Goal: Information Seeking & Learning: Learn about a topic

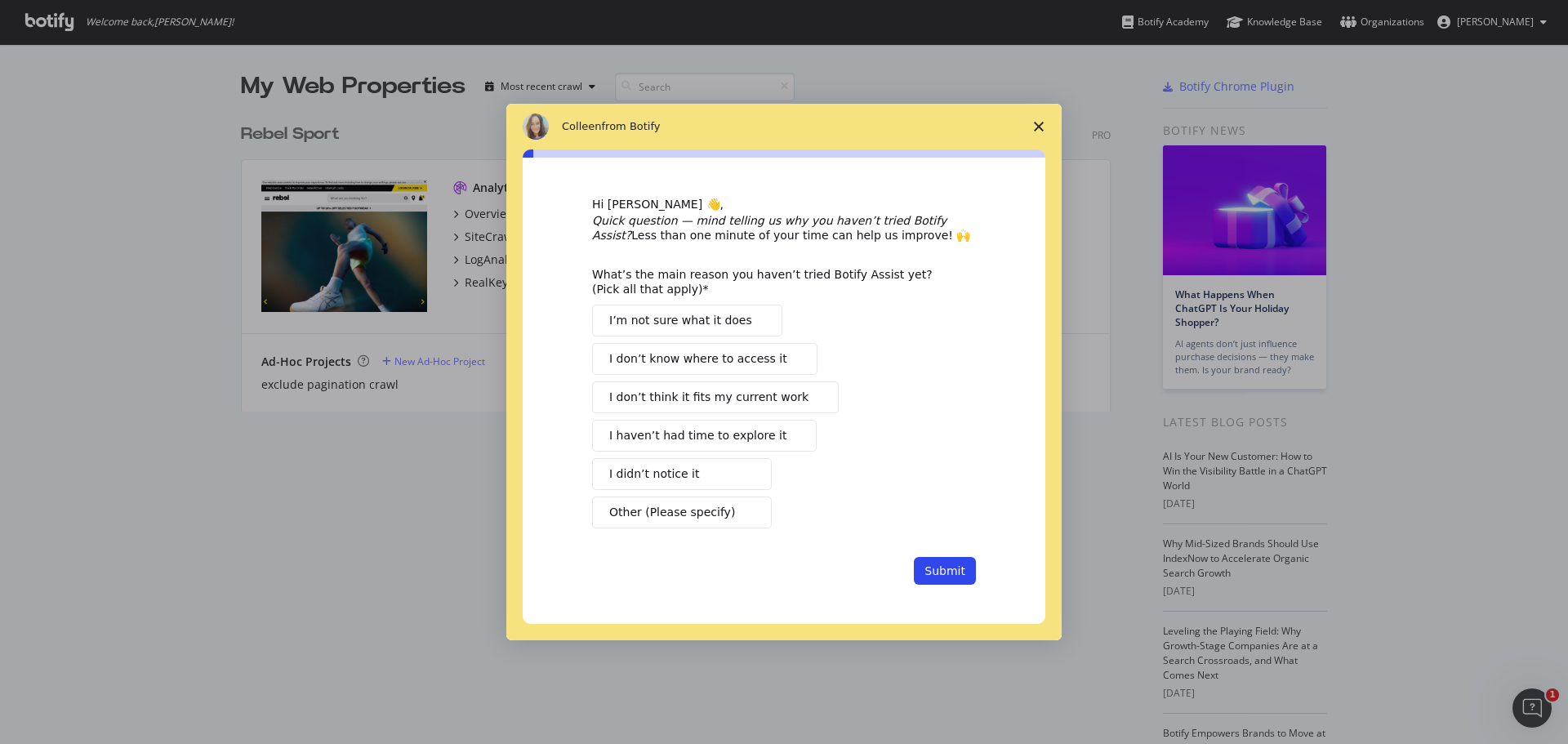
click at [1032, 129] on span "Close survey" at bounding box center [1038, 126] width 46 height 46
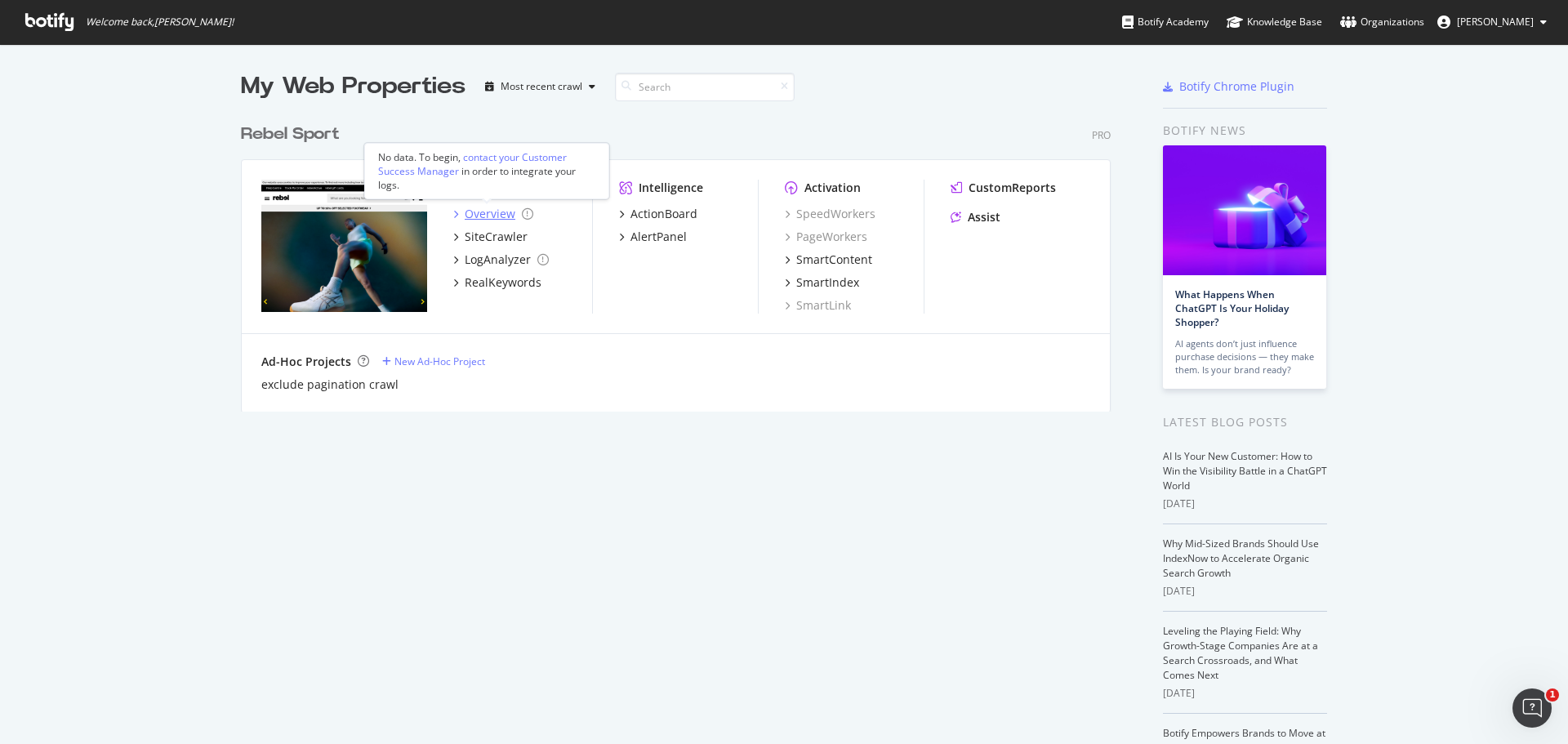
click at [482, 212] on div "Overview" at bounding box center [490, 214] width 50 height 16
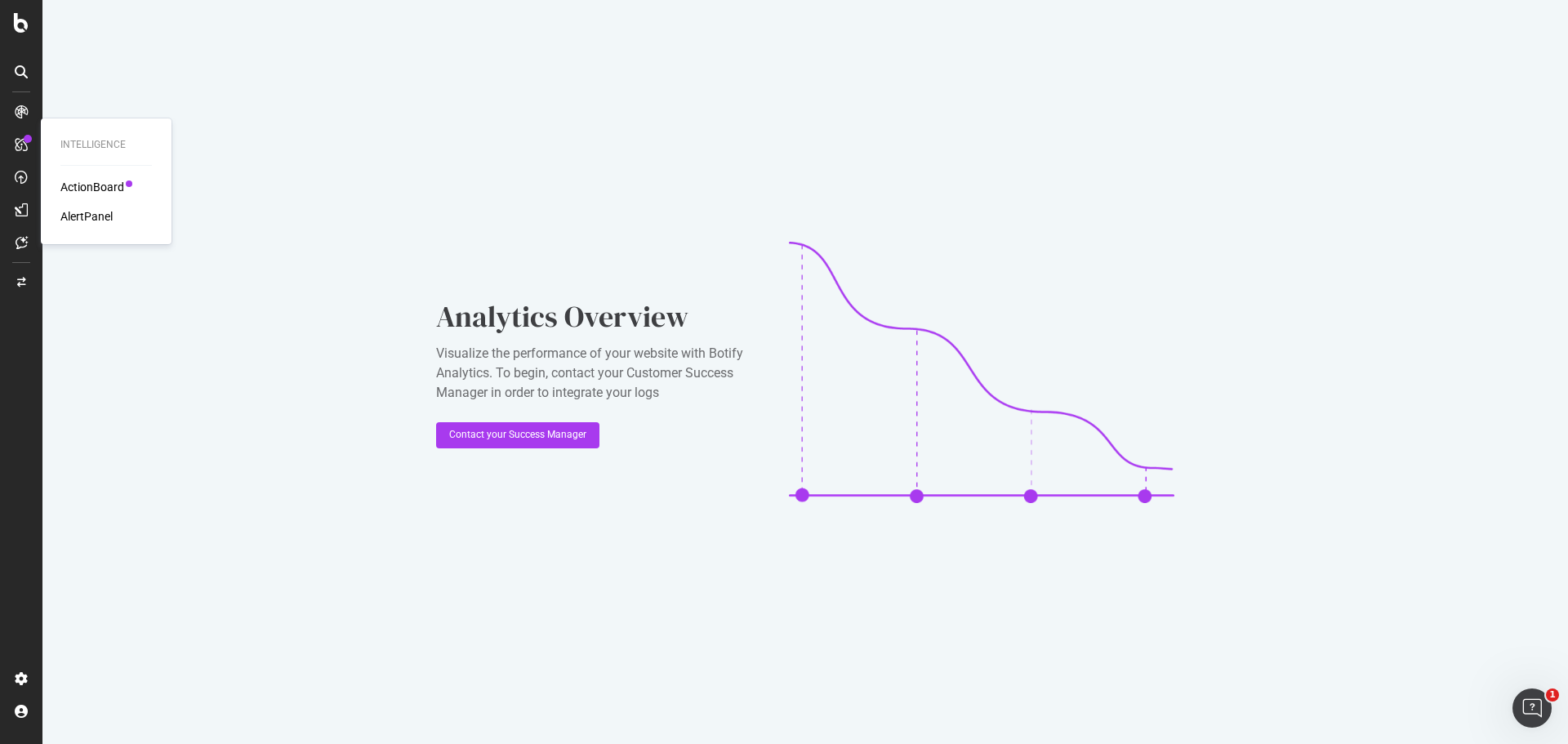
click at [89, 185] on div "ActionBoard" at bounding box center [92, 187] width 64 height 16
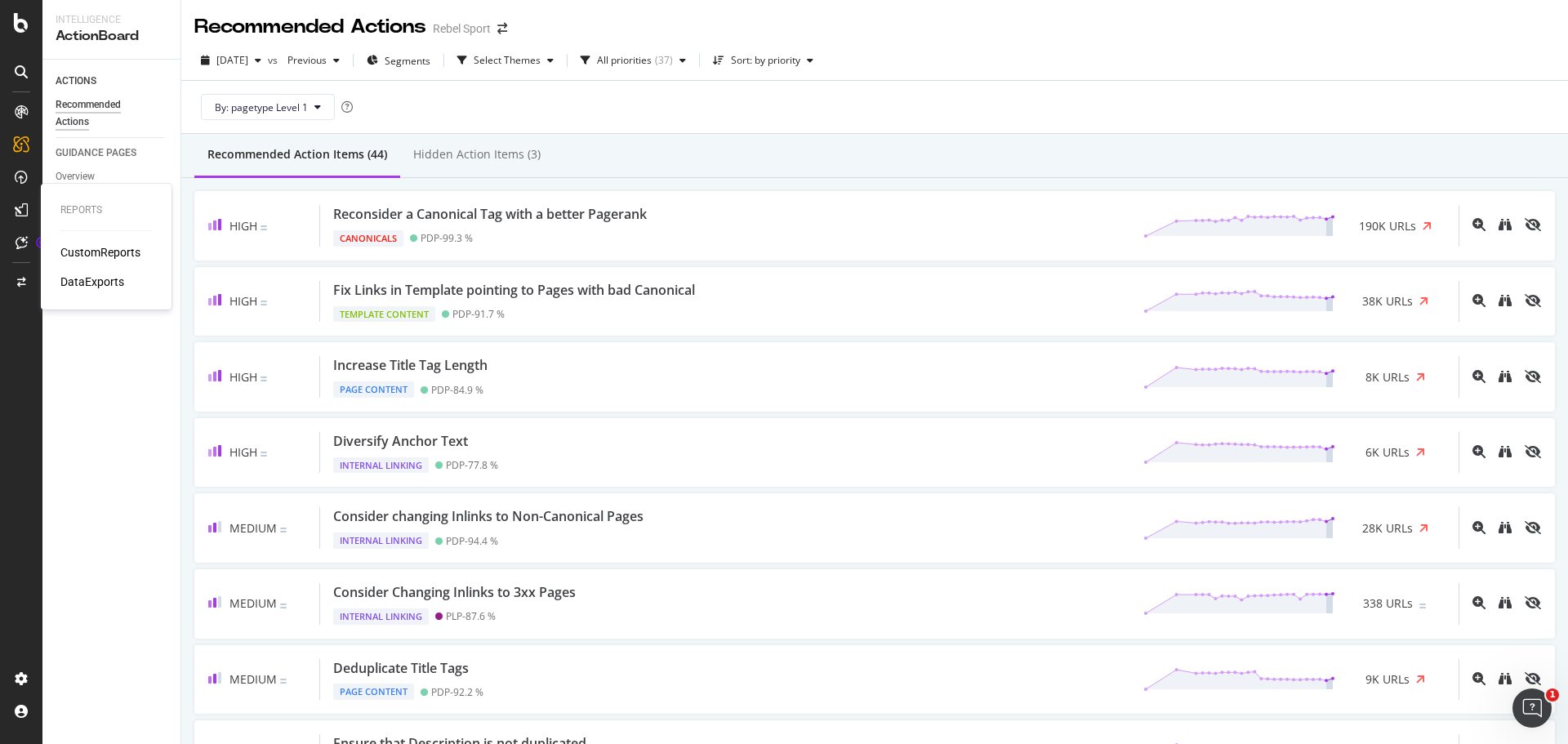
click at [81, 250] on div "CustomReports" at bounding box center [100, 252] width 80 height 16
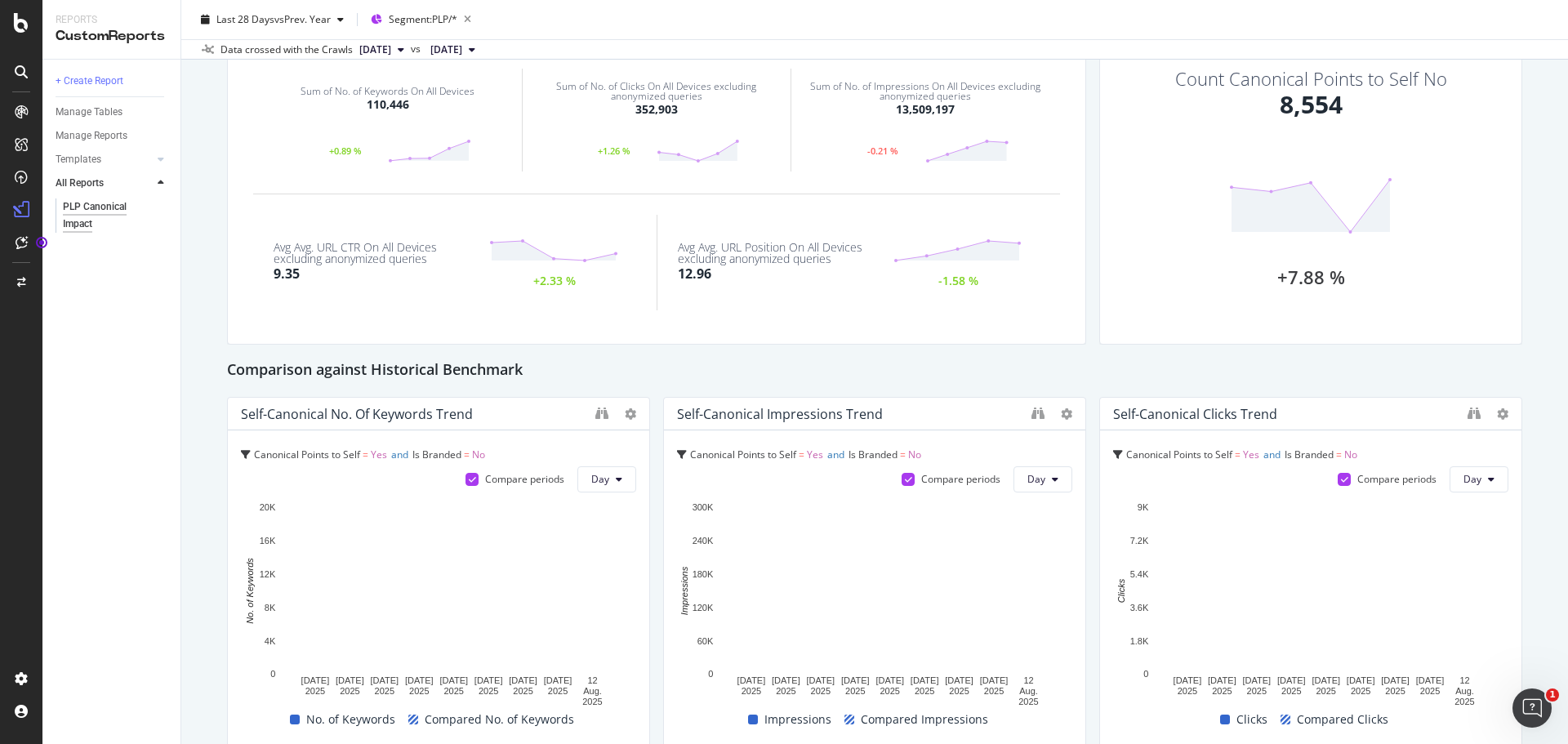
scroll to position [82, 0]
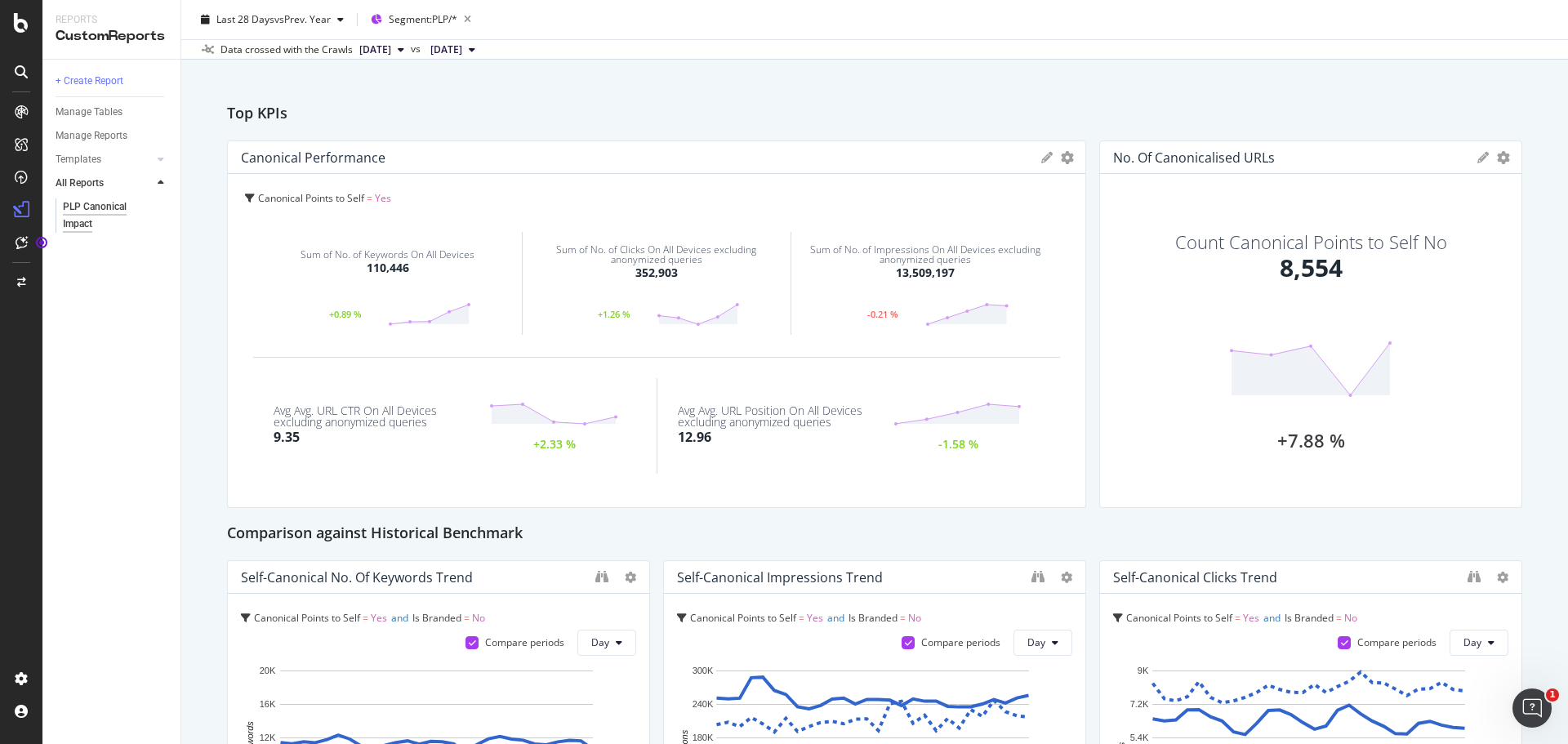
click at [1222, 153] on div "No. of Canonicalised URLs" at bounding box center [1194, 158] width 162 height 16
click at [1300, 261] on div "8,554" at bounding box center [1311, 268] width 63 height 35
click at [1497, 159] on icon "gear" at bounding box center [1503, 158] width 14 height 14
click at [1365, 114] on div "Top KPIs" at bounding box center [875, 113] width 1295 height 26
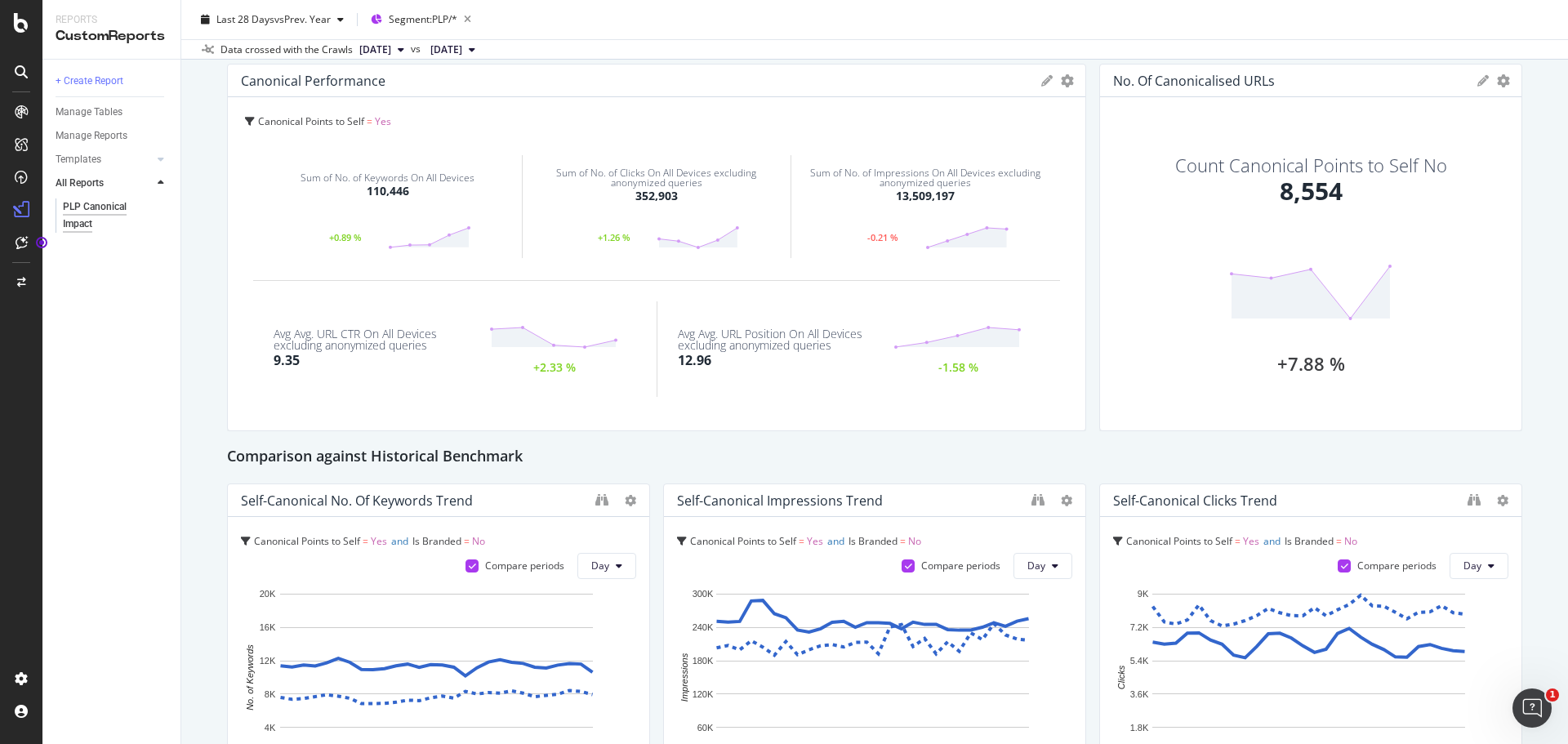
scroll to position [0, 0]
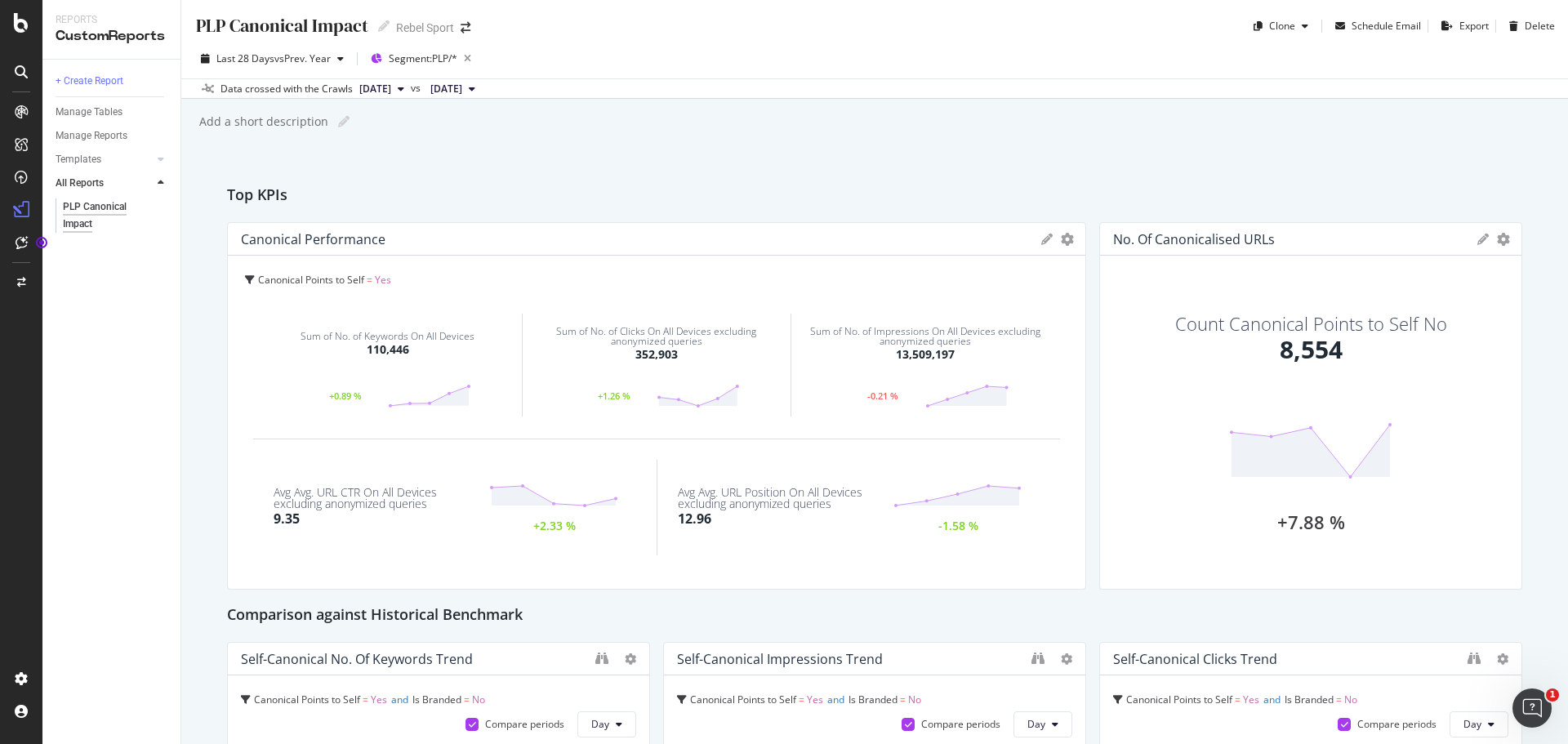
click at [1239, 338] on div "Count Canonical Points to Self No 8,554" at bounding box center [1311, 368] width 272 height 108
click at [1326, 349] on div "8,554" at bounding box center [1311, 349] width 63 height 35
click at [1291, 484] on div "[DATE] Total: 8,517 +7.88 %" at bounding box center [1310, 476] width 163 height 108
click at [1303, 466] on polygon at bounding box center [1311, 451] width 159 height 52
click at [1219, 241] on div "No. of Canonicalised URLs" at bounding box center [1194, 240] width 162 height 16
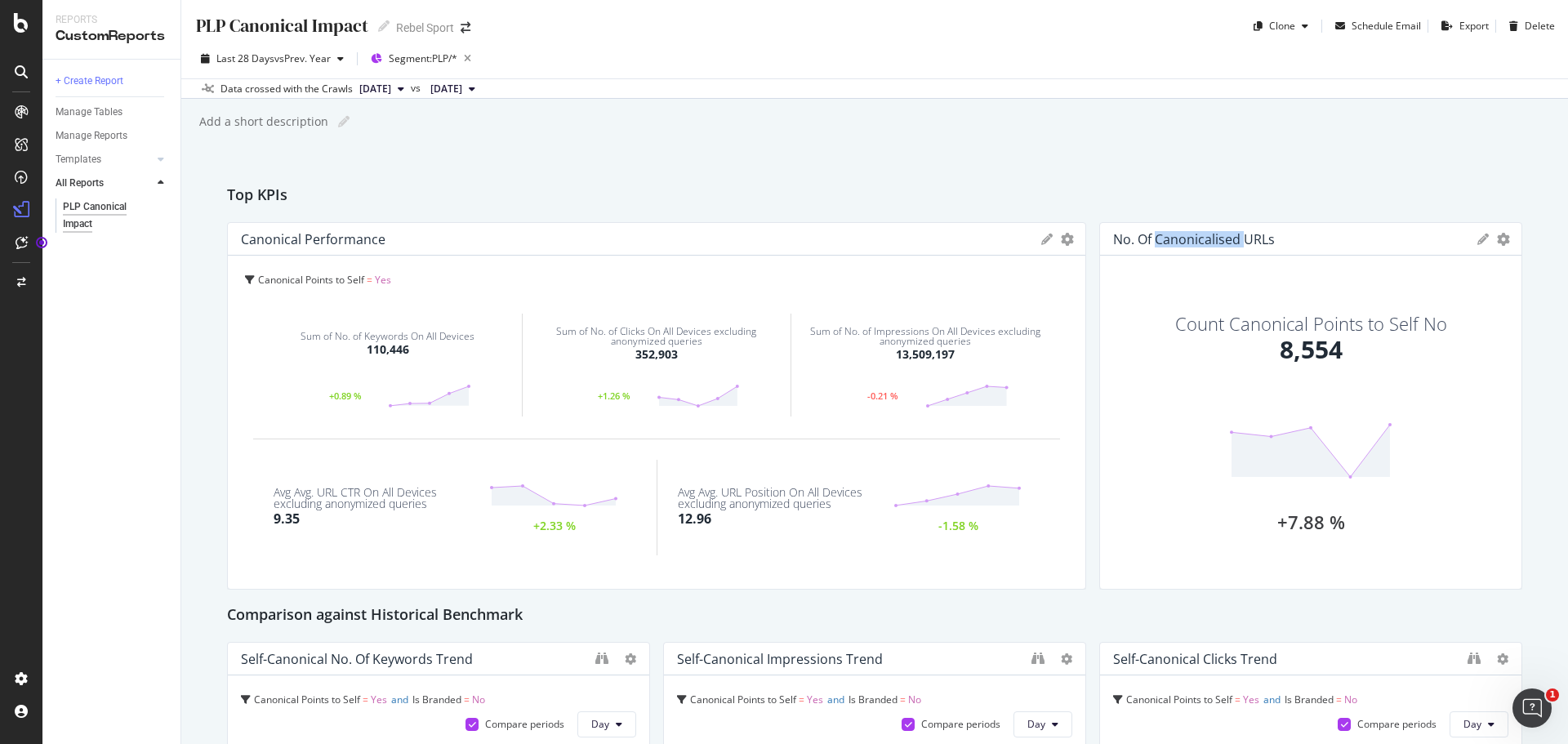
click at [1219, 241] on div "No. of Canonicalised URLs" at bounding box center [1194, 240] width 162 height 16
click at [1277, 271] on div "Count Canonical Points to Self No 8,554 +7.88 %" at bounding box center [1311, 422] width 371 height 307
click at [1497, 241] on icon "gear" at bounding box center [1503, 239] width 14 height 14
click at [1295, 204] on div "Top KPIs" at bounding box center [875, 195] width 1295 height 26
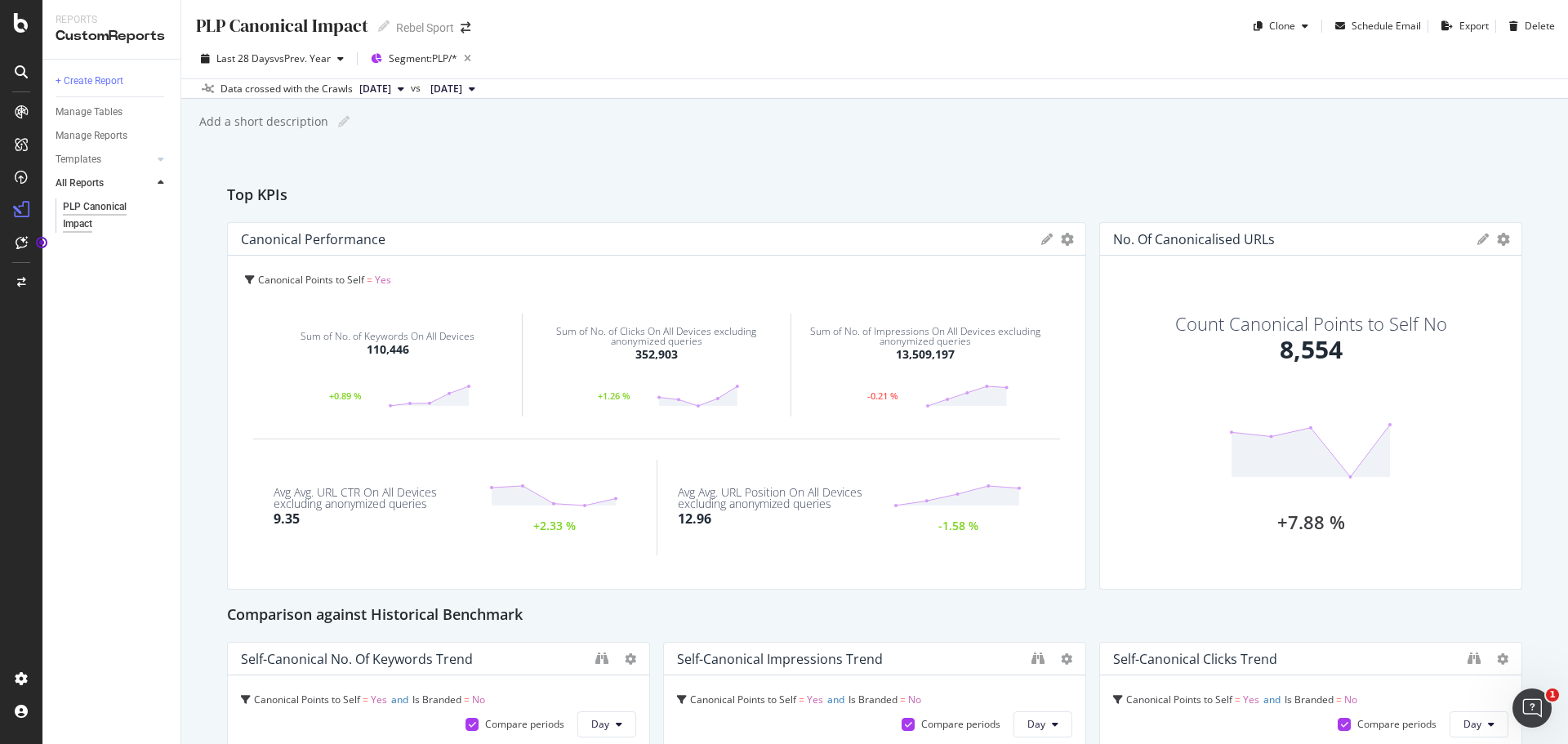
click at [400, 373] on div "Sum of No. of Keywords On All Devices 110,446" at bounding box center [387, 344] width 174 height 62
click at [325, 280] on span "Canonical Points to Self" at bounding box center [312, 279] width 106 height 14
click at [331, 246] on div "Canonical Performance" at bounding box center [313, 240] width 145 height 16
click at [443, 206] on div "Top KPIs" at bounding box center [875, 195] width 1295 height 26
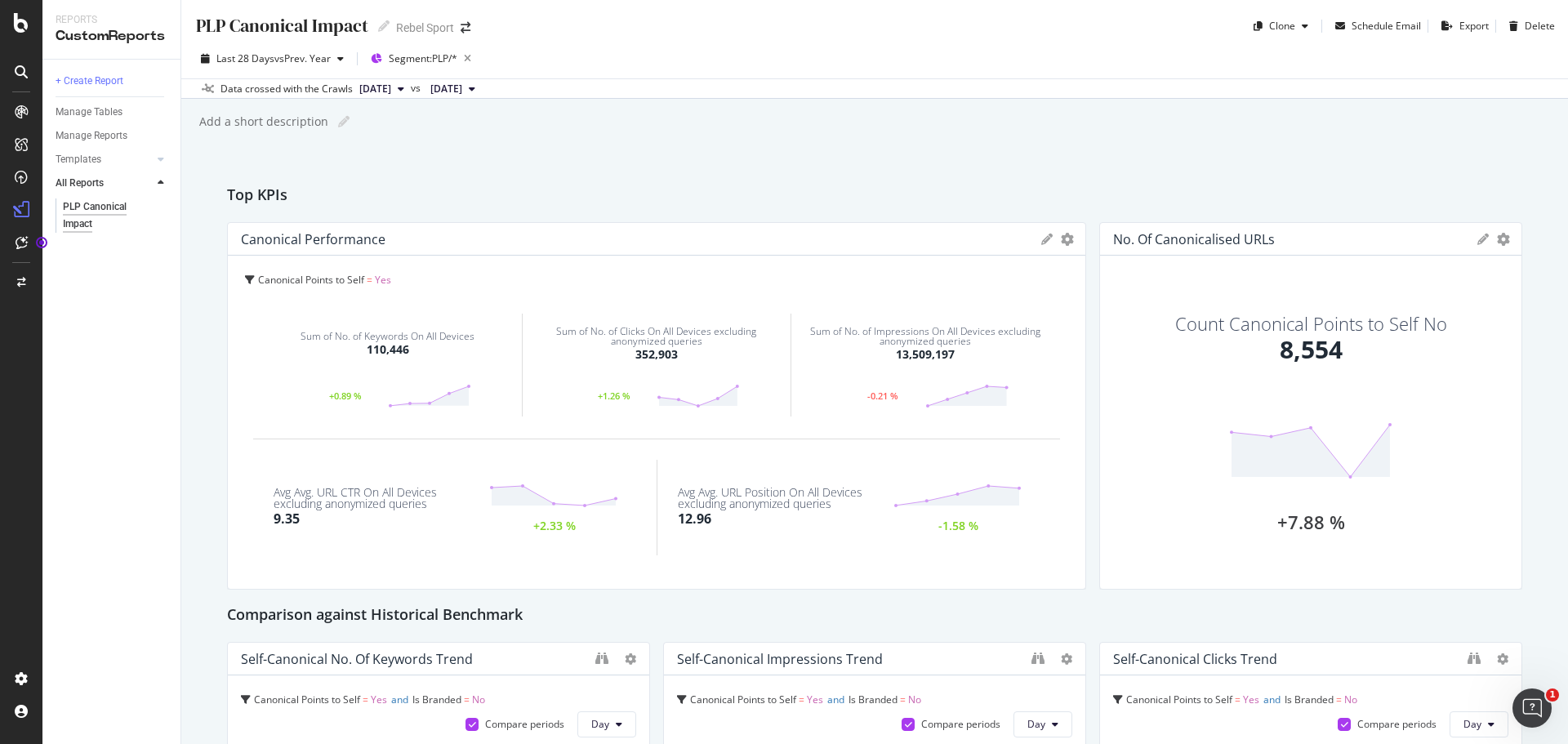
click at [403, 244] on div "Canonical Performance" at bounding box center [638, 240] width 793 height 16
click at [367, 334] on div "Sum of No. of Keywords On All Devices" at bounding box center [387, 336] width 174 height 10
click at [356, 277] on span "Canonical Points to Self" at bounding box center [312, 279] width 106 height 14
click at [489, 268] on div "Canonical Points to Self = Yes Sum of No. of Keywords On All Devices 110,446 +0…" at bounding box center [657, 422] width 857 height 333
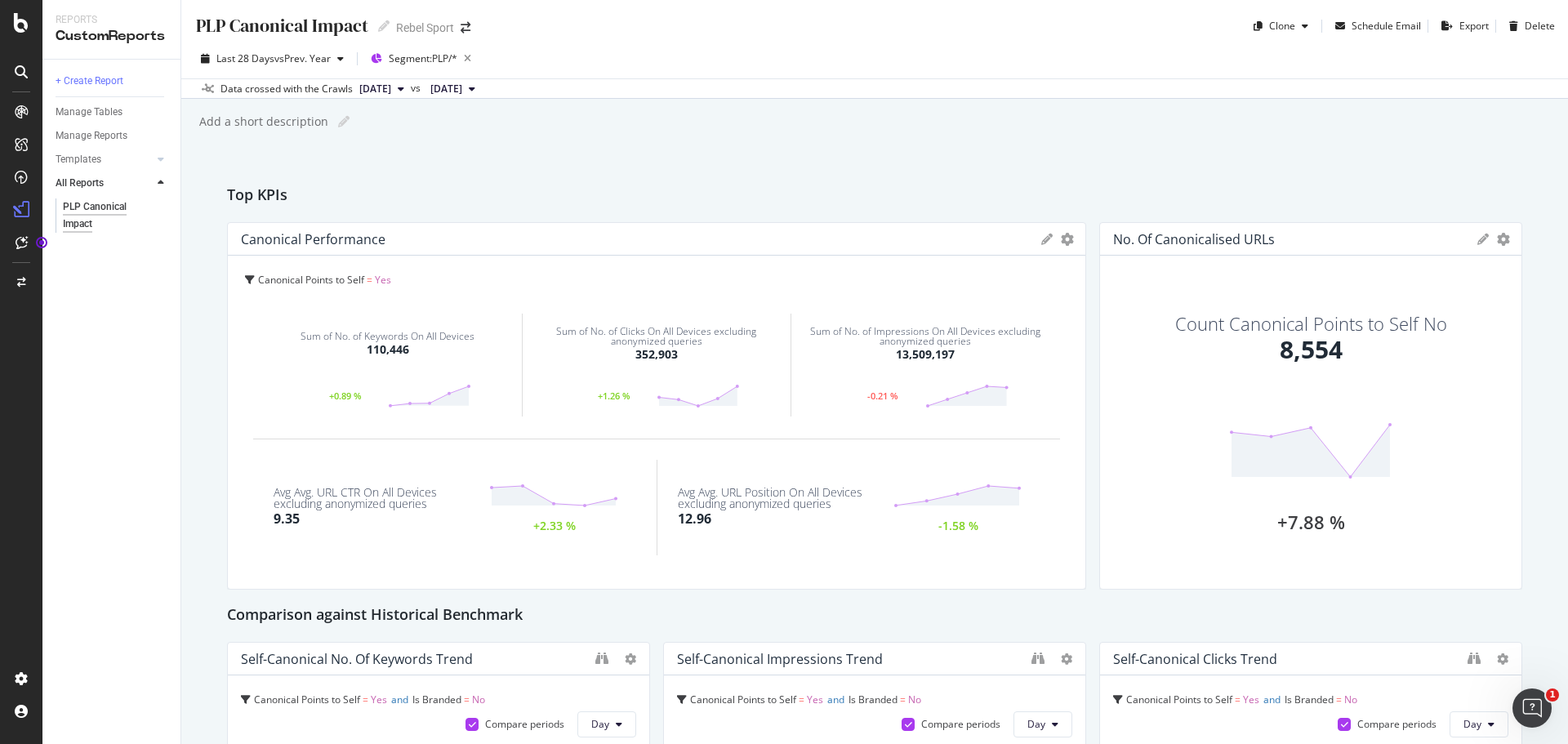
click at [424, 295] on div "Sum of No. of Keywords On All Devices 110,446 +0.89 %" at bounding box center [387, 365] width 268 height 147
click at [1061, 242] on icon "gear" at bounding box center [1067, 239] width 14 height 14
click at [1041, 242] on icon at bounding box center [1047, 239] width 12 height 12
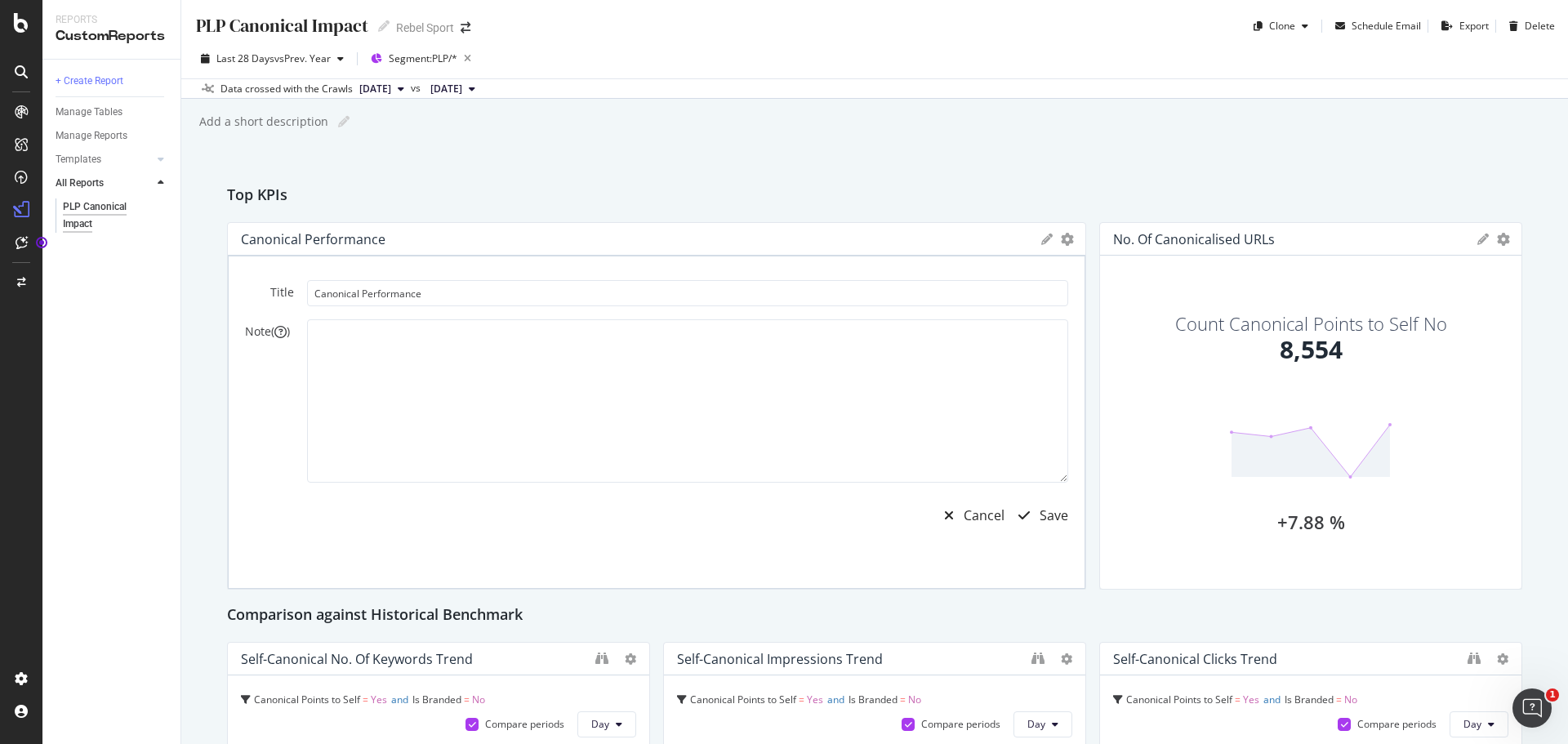
click at [1041, 241] on icon at bounding box center [1047, 239] width 12 height 12
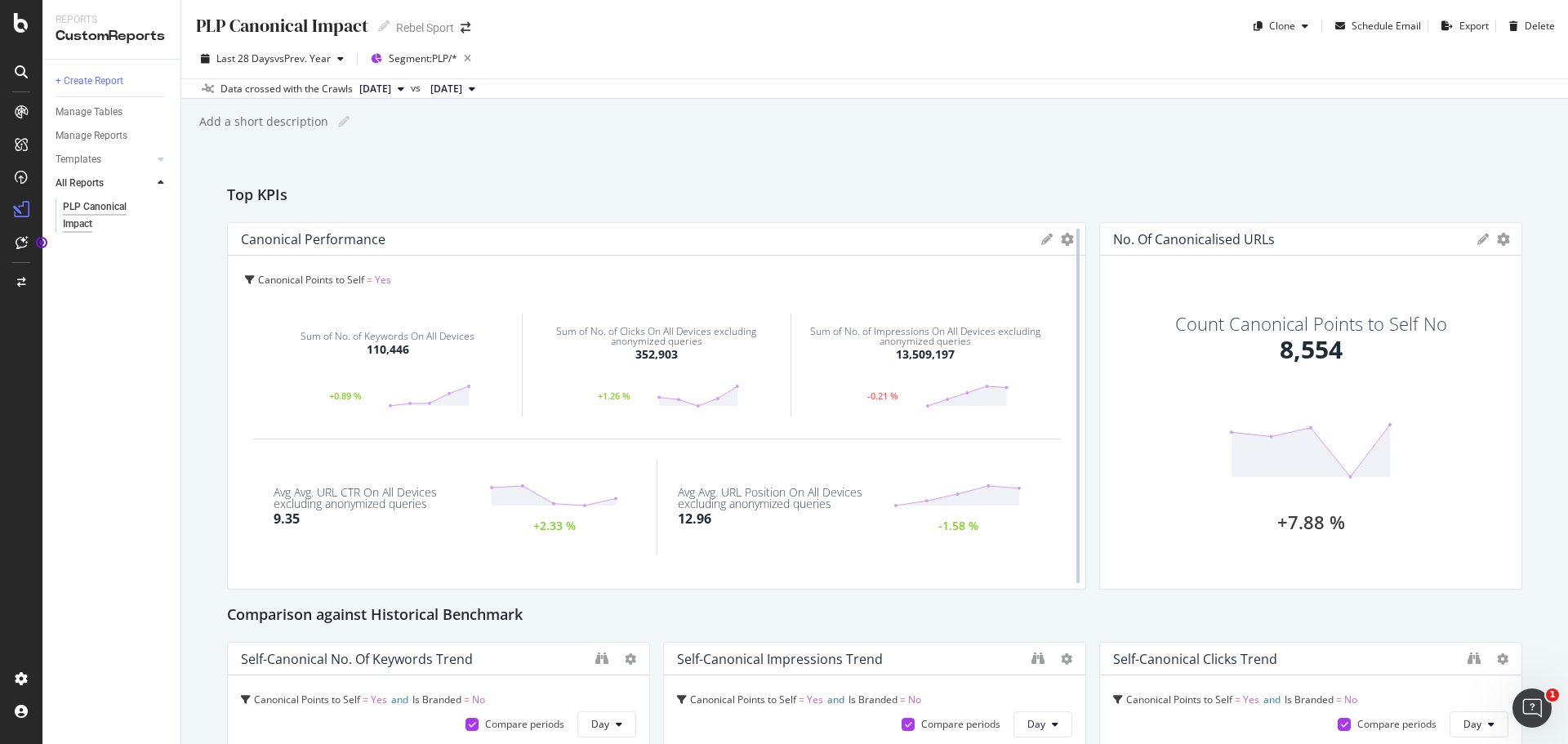
click at [1070, 241] on div at bounding box center [1078, 406] width 16 height 367
click at [1061, 240] on icon "gear" at bounding box center [1067, 239] width 14 height 14
click at [377, 180] on div "PLP Canonical Impact PLP Canonical Impact Rebel Sport Clone Schedule Email Expo…" at bounding box center [875, 372] width 1387 height 744
click at [67, 148] on div "Overview" at bounding box center [84, 154] width 47 height 16
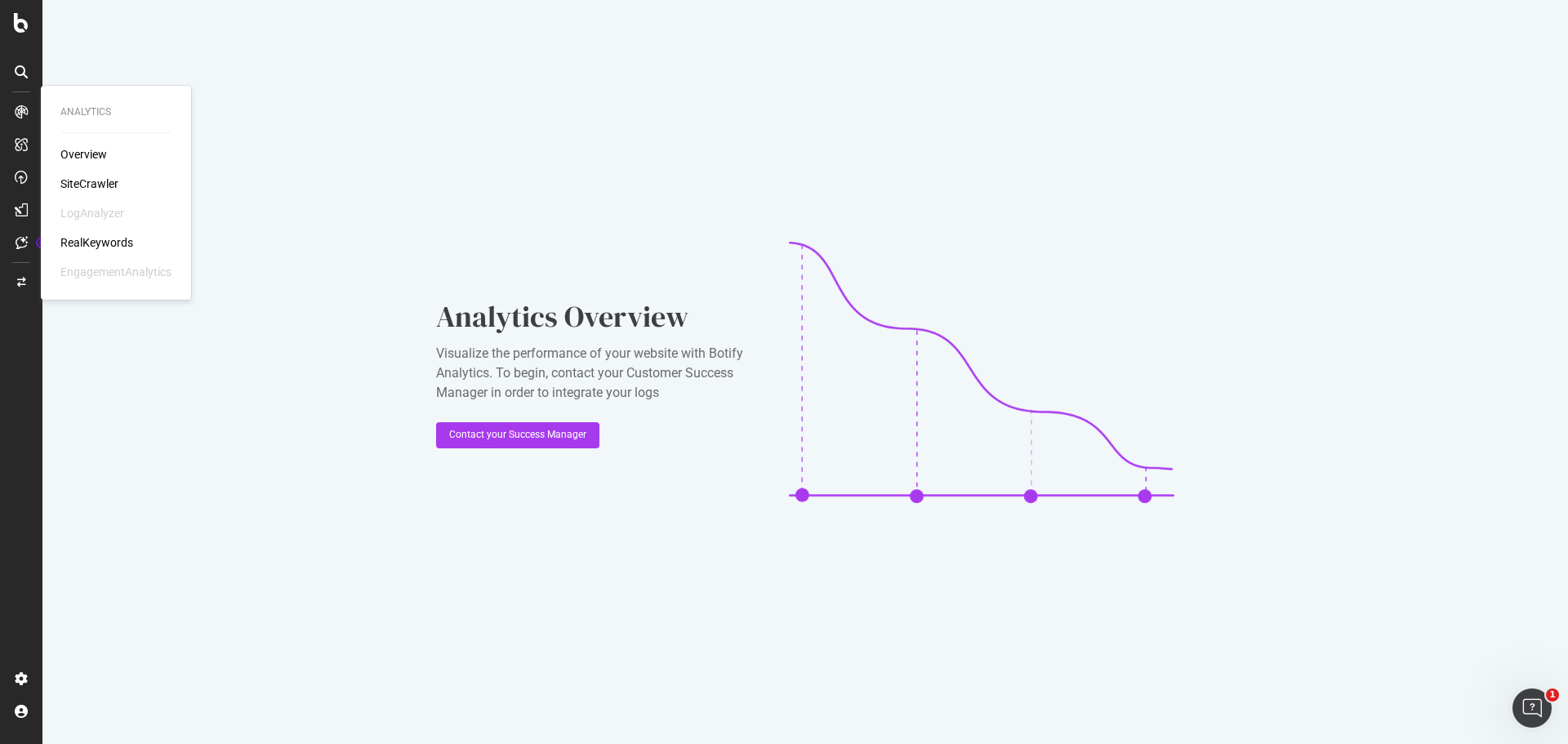
click at [23, 113] on icon at bounding box center [21, 112] width 14 height 14
click at [101, 178] on div "SiteCrawler" at bounding box center [89, 184] width 58 height 16
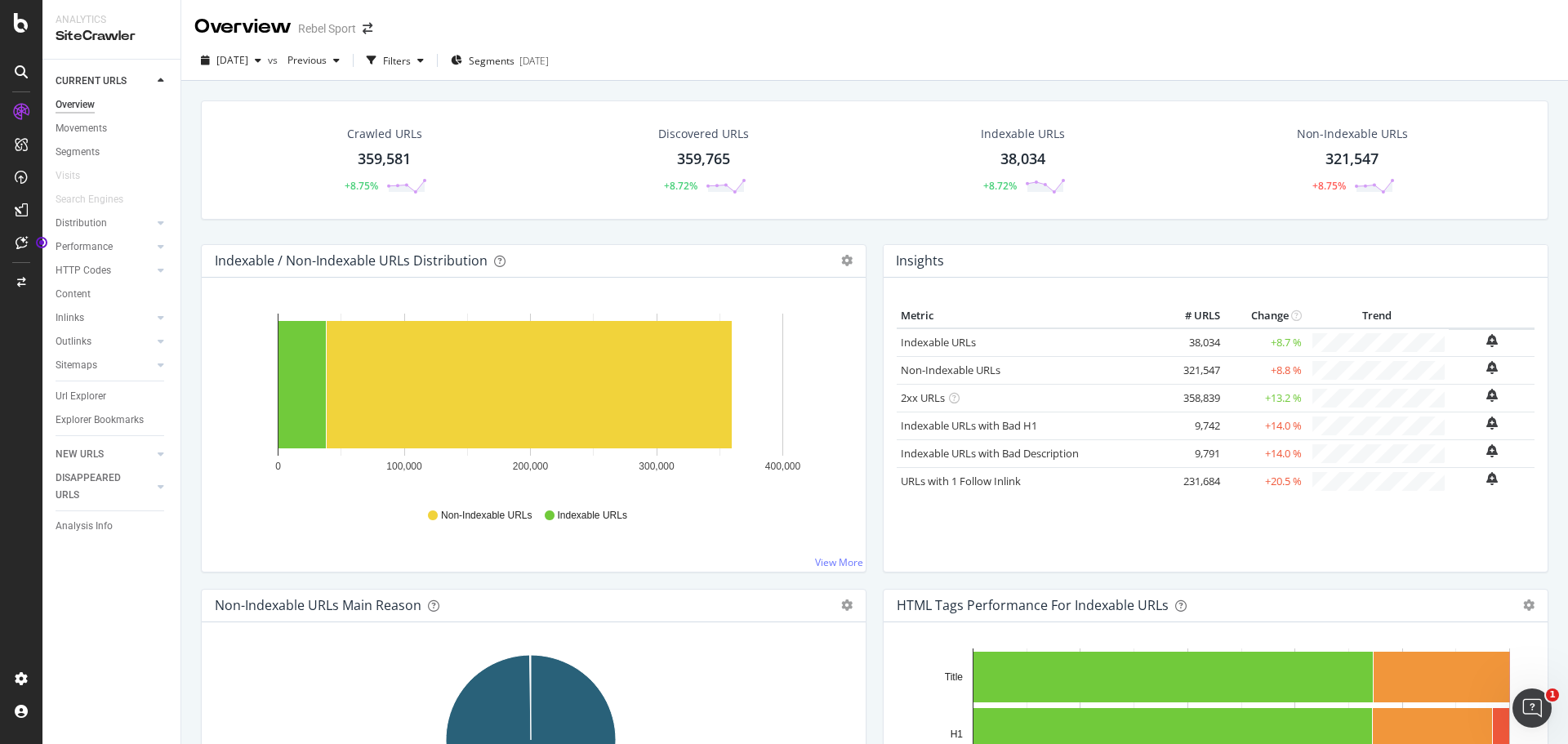
drag, startPoint x: 78, startPoint y: 392, endPoint x: 855, endPoint y: 399, distance: 777.0
click at [78, 392] on div "Url Explorer" at bounding box center [81, 396] width 50 height 17
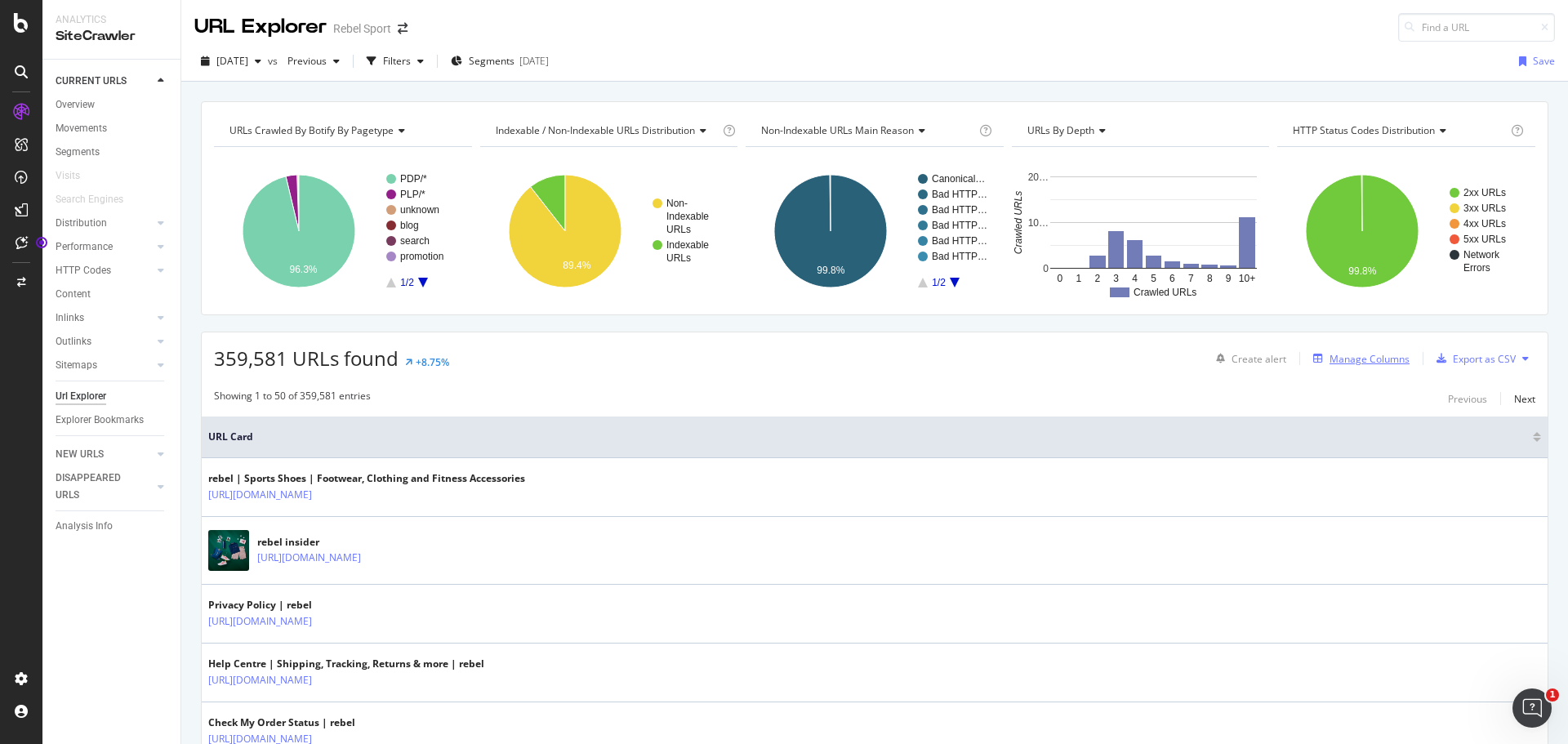
click at [1373, 356] on div "Manage Columns" at bounding box center [1369, 358] width 80 height 14
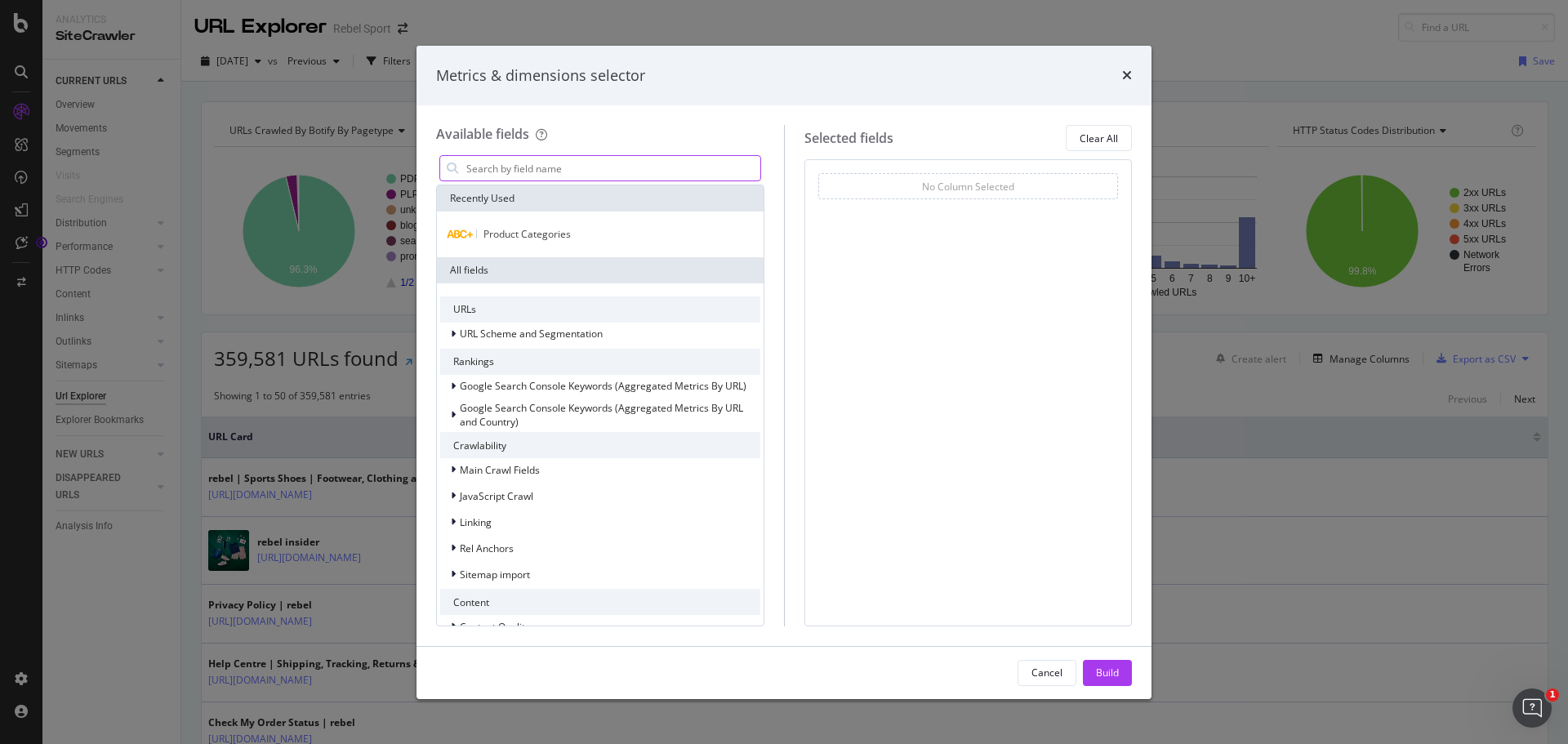
click at [549, 162] on input "modal" at bounding box center [612, 168] width 295 height 24
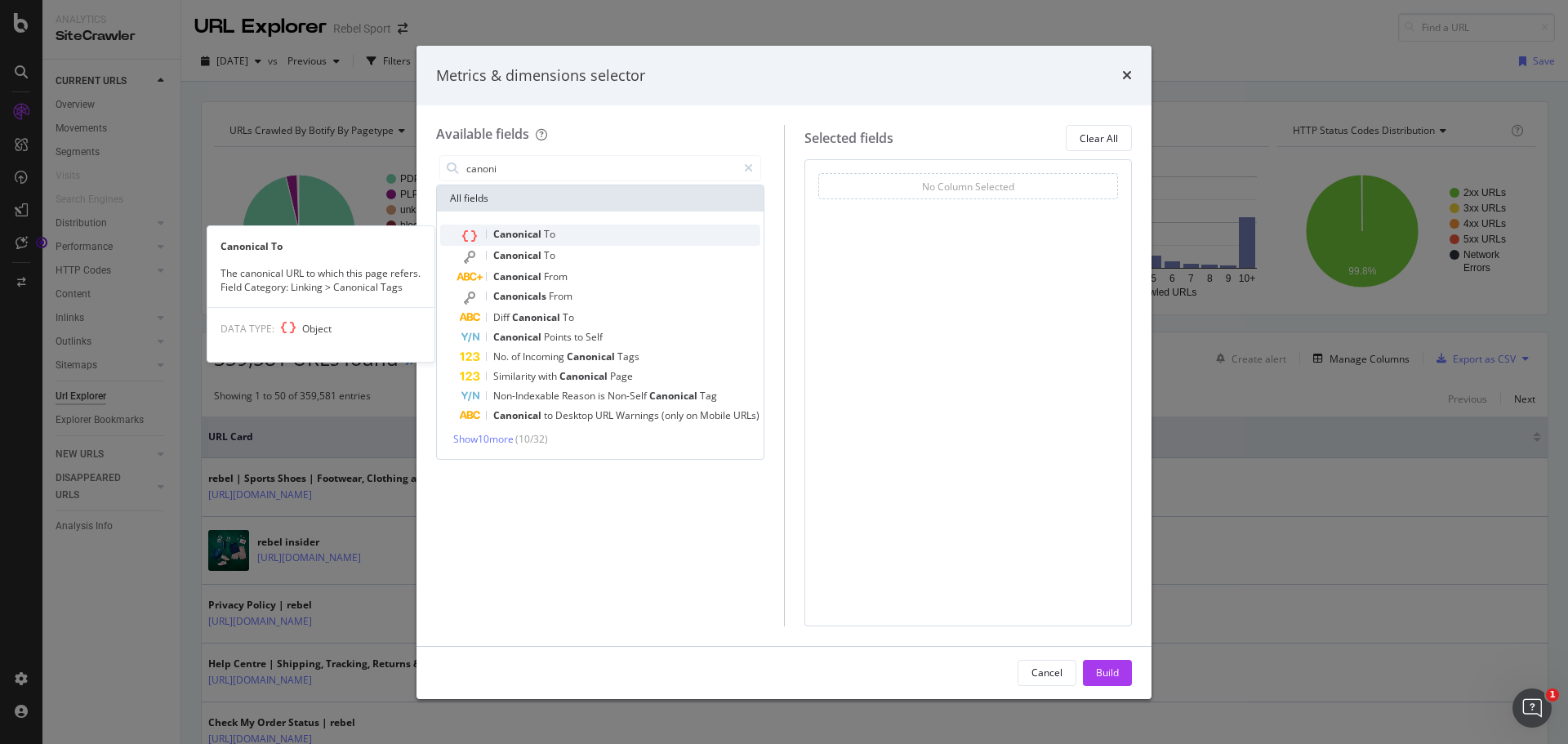
type input "canoni"
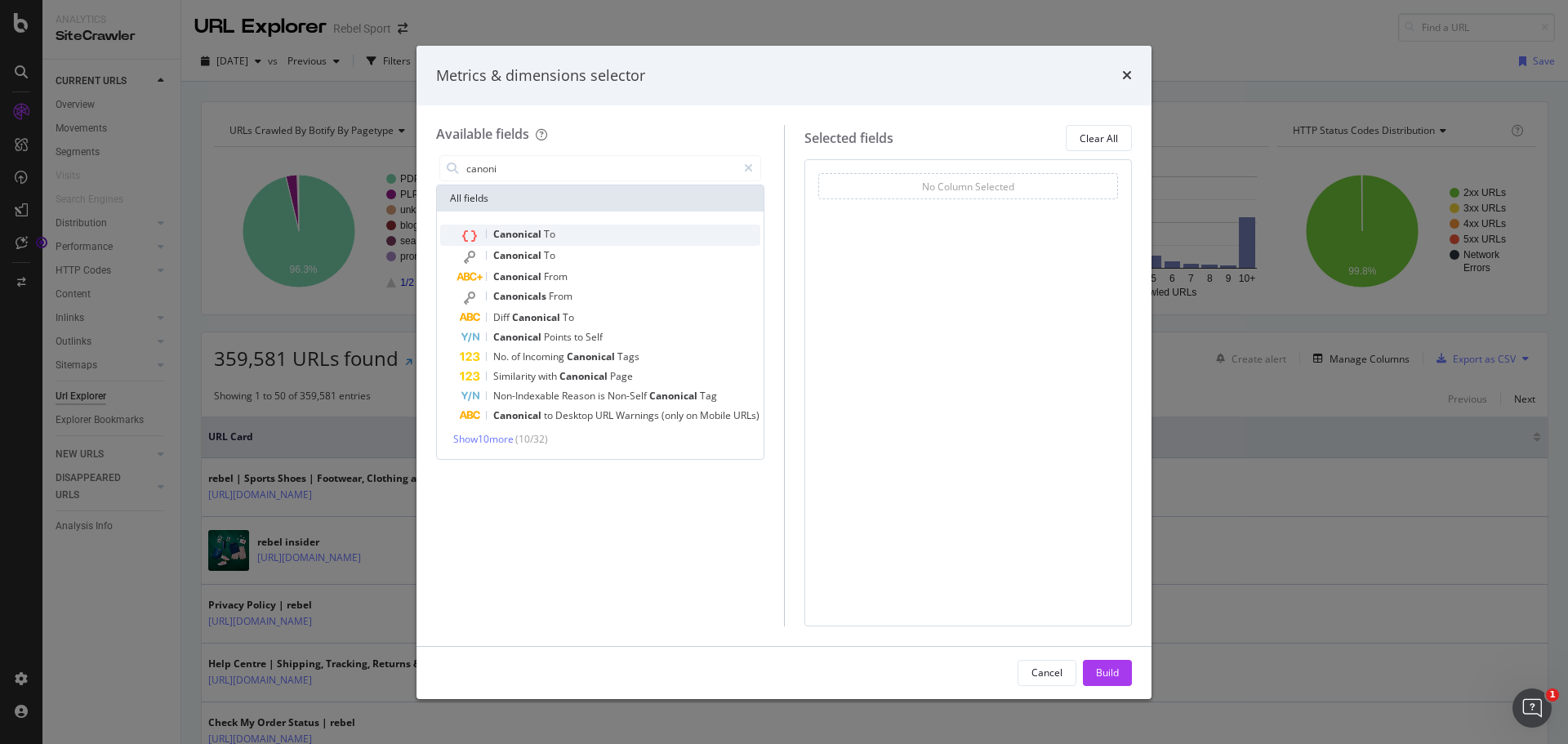
click at [530, 232] on span "Canonical" at bounding box center [519, 233] width 50 height 14
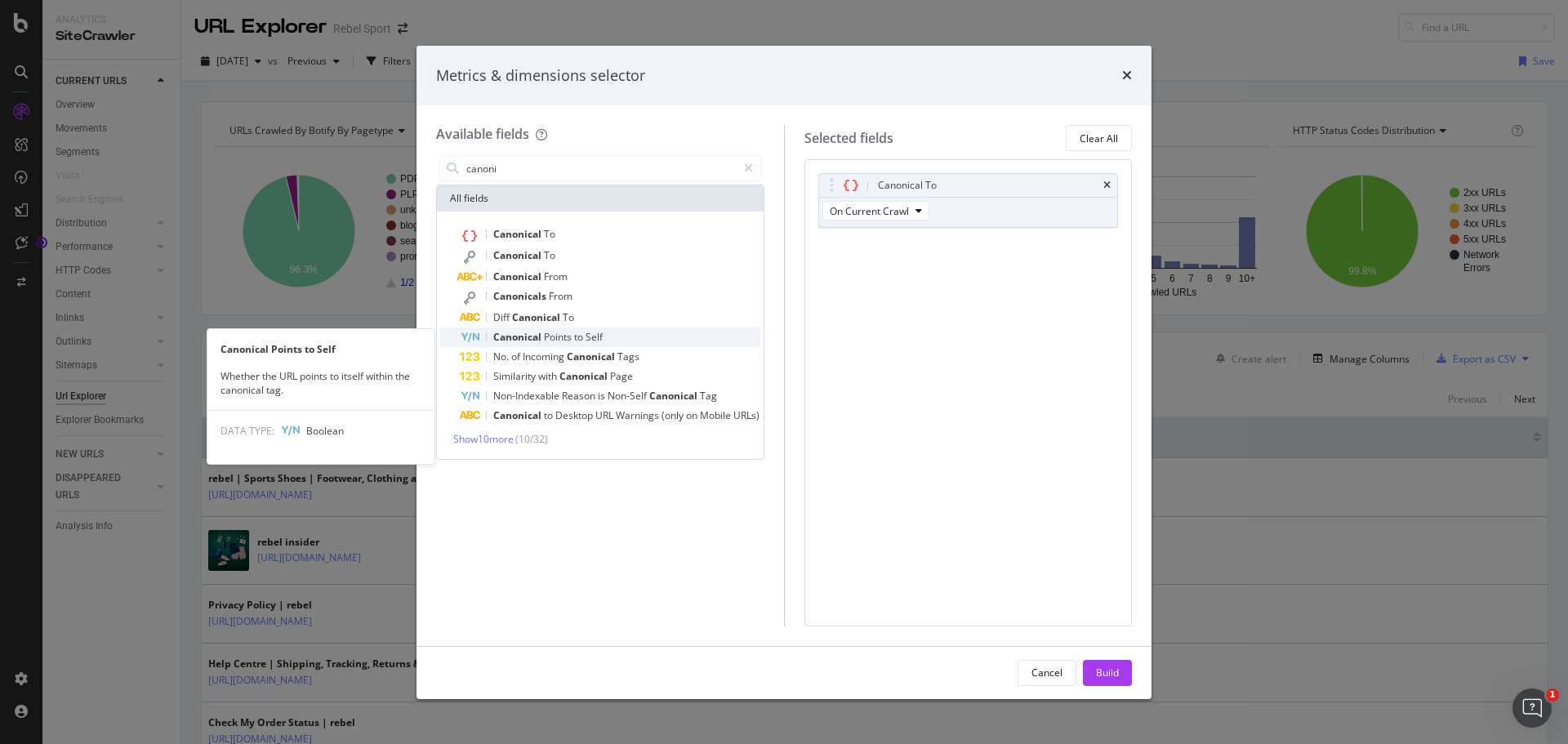
click at [540, 340] on span "Canonical" at bounding box center [519, 336] width 50 height 14
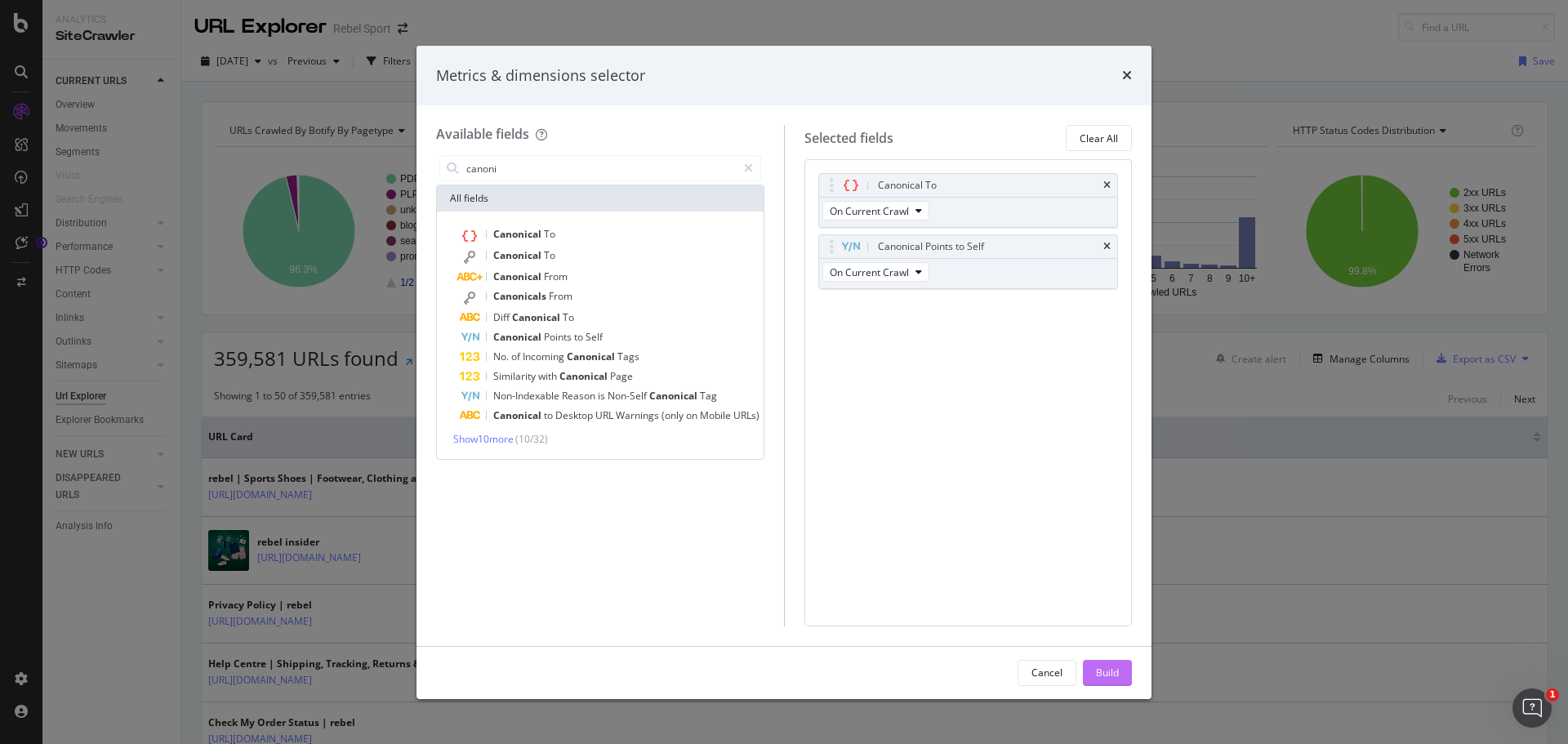
click at [1126, 680] on button "Build" at bounding box center [1108, 673] width 49 height 26
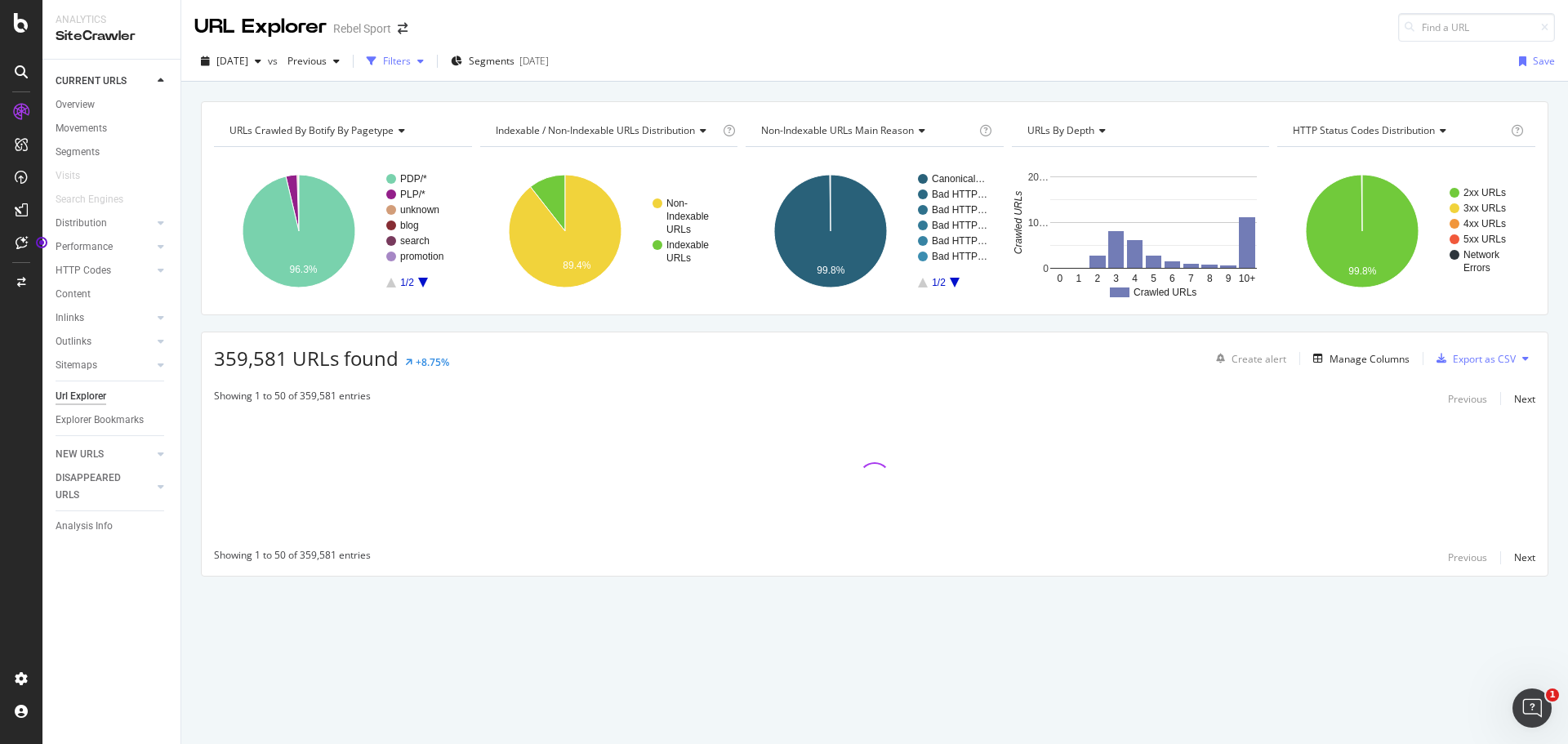
click at [411, 55] on div "Filters" at bounding box center [396, 60] width 28 height 14
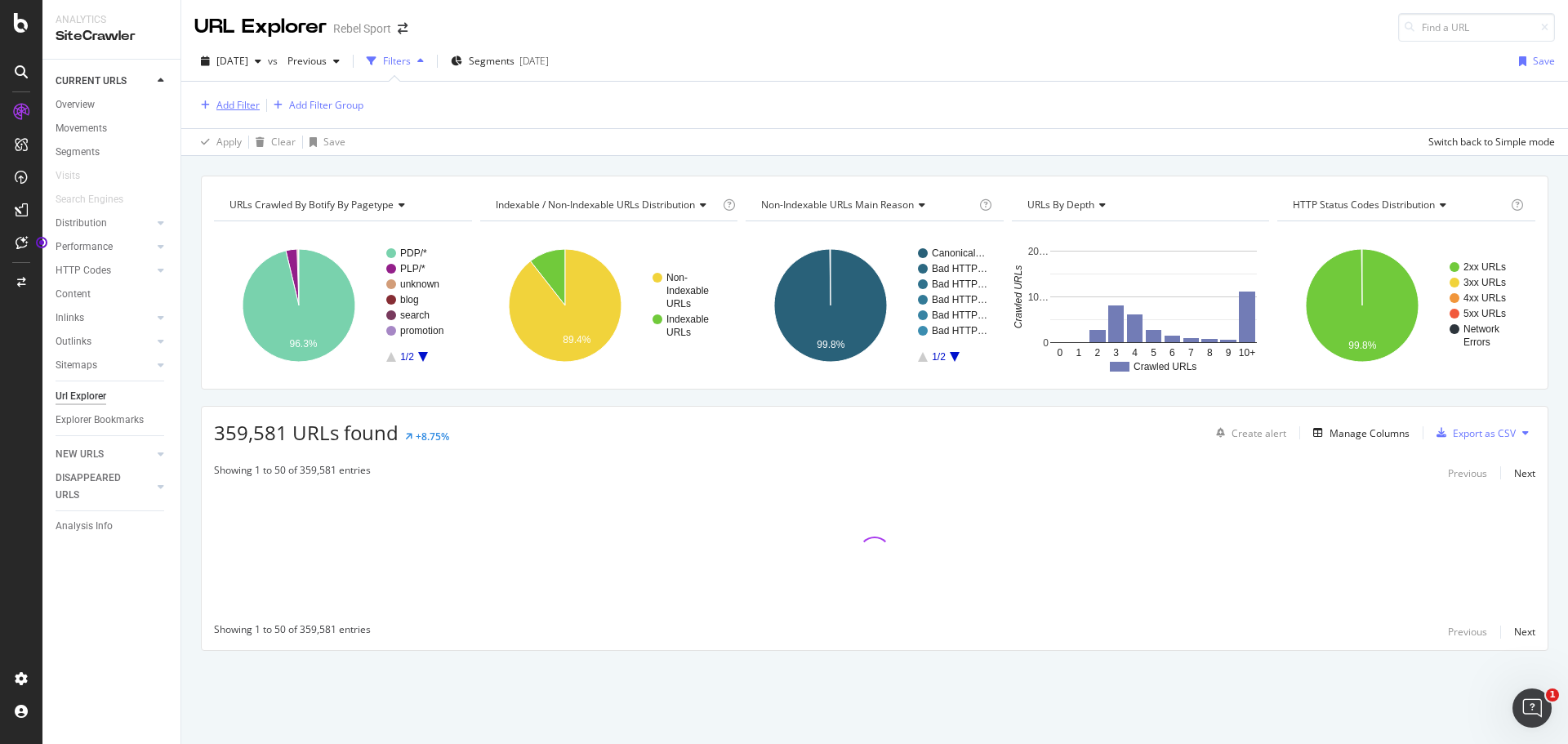
click at [218, 107] on div "Add Filter" at bounding box center [238, 104] width 43 height 14
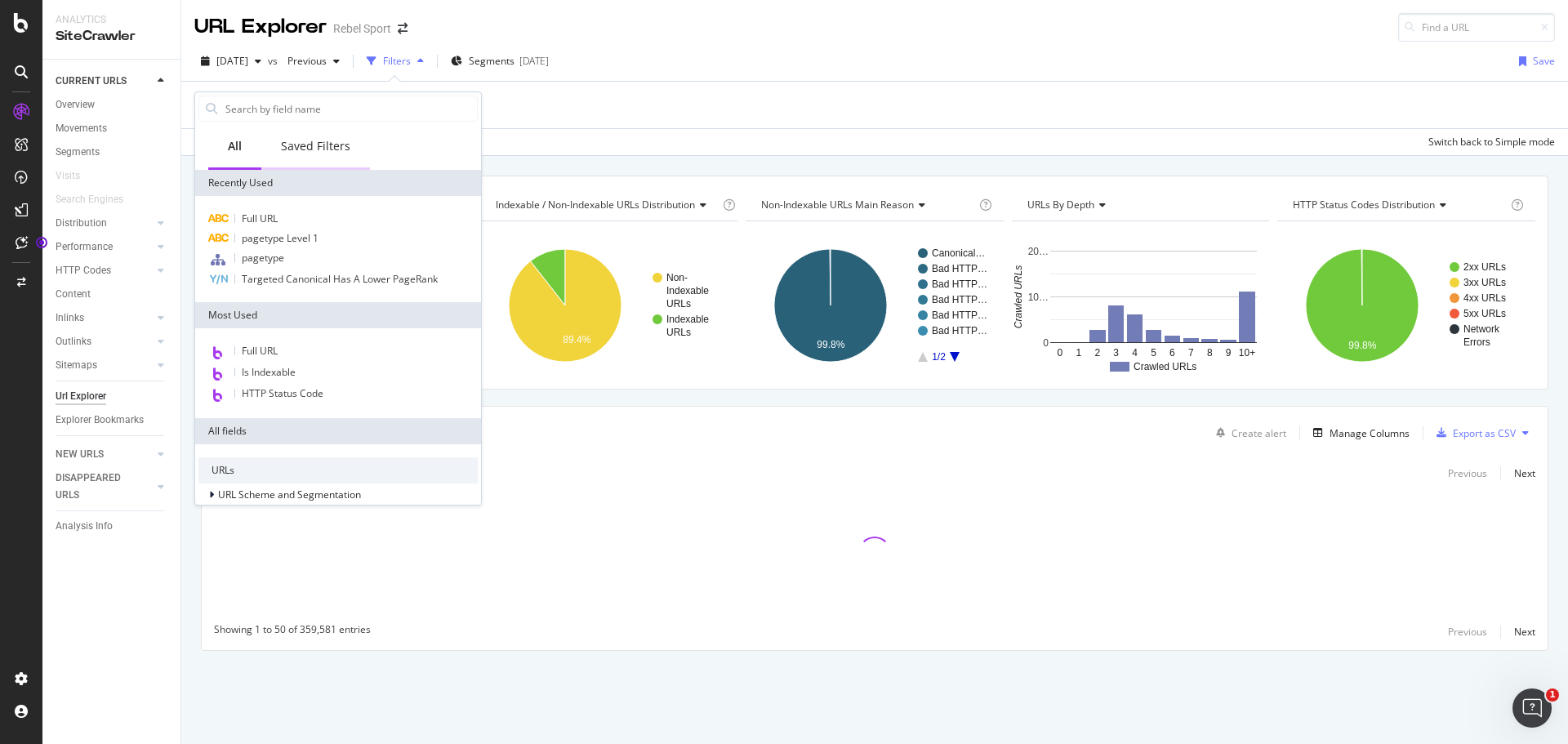
click at [312, 143] on div "Saved Filters" at bounding box center [315, 146] width 69 height 16
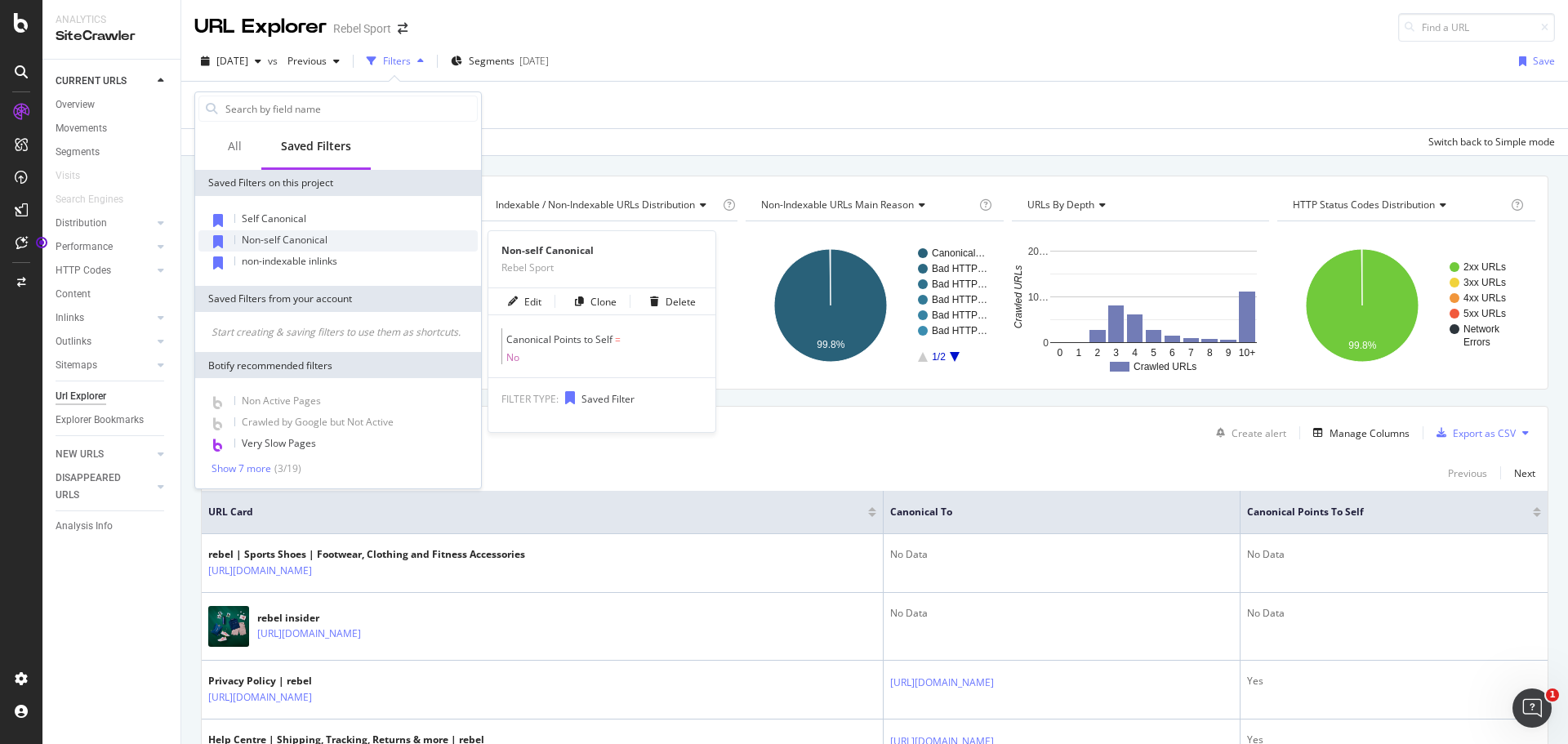
click at [329, 240] on div "Non-self Canonical" at bounding box center [338, 241] width 279 height 22
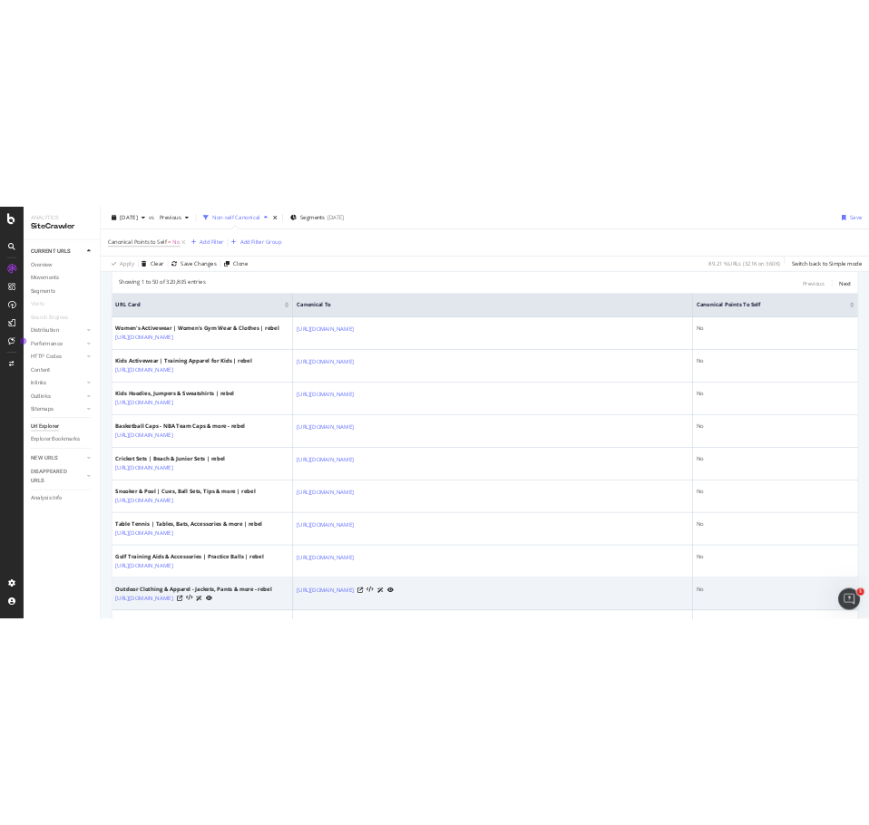
scroll to position [272, 0]
